Goal: Find contact information: Find contact information

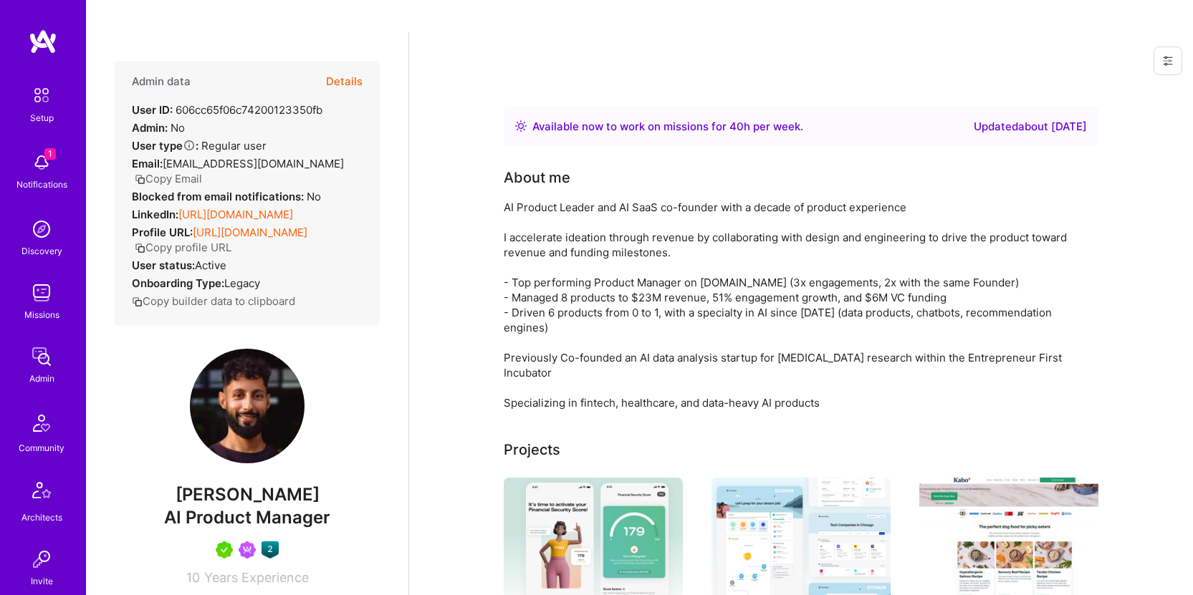
click at [196, 171] on button "Copy Email" at bounding box center [168, 178] width 67 height 15
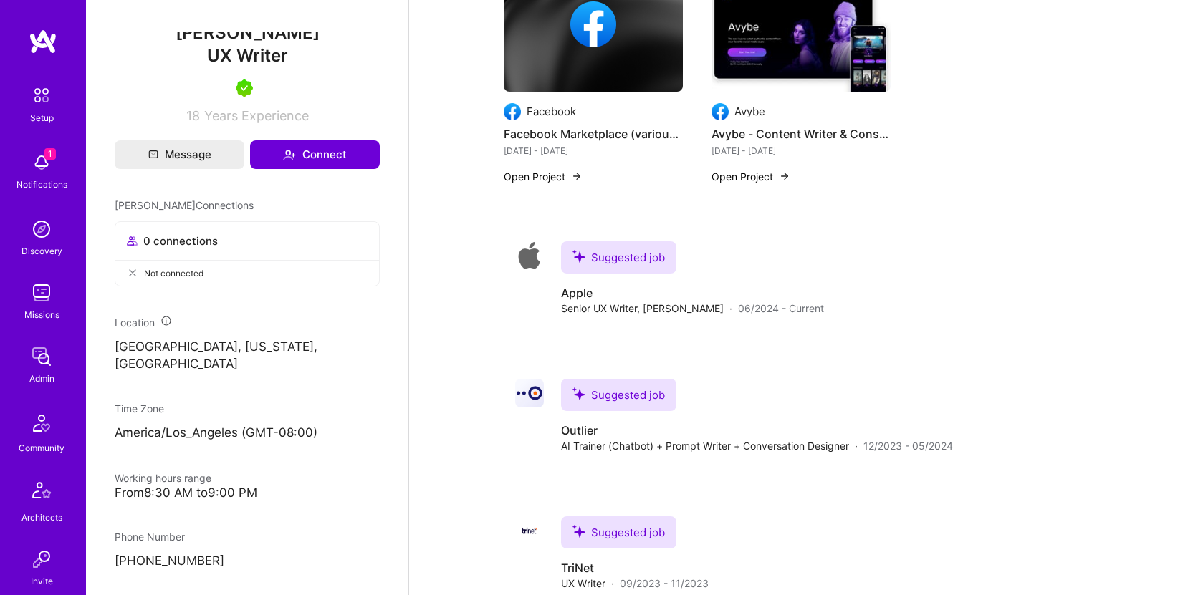
scroll to position [511, 0]
